Goal: Navigation & Orientation: Find specific page/section

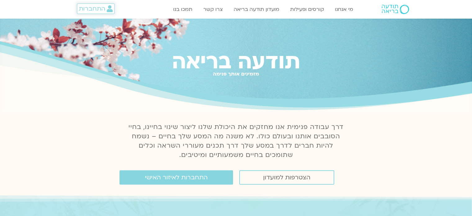
click at [99, 11] on span "התחברות" at bounding box center [92, 8] width 26 height 7
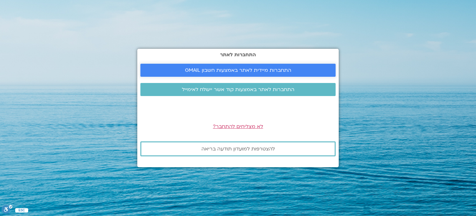
click at [260, 65] on link "התחברות מיידית לאתר באמצעות חשבון GMAIL" at bounding box center [238, 70] width 195 height 13
